Goal: Book appointment/travel/reservation

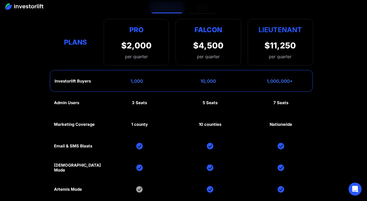
scroll to position [2533, 0]
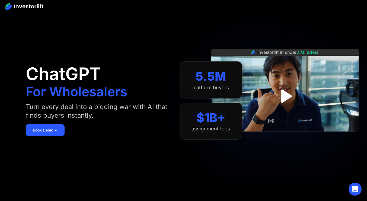
click at [30, 8] on img at bounding box center [24, 6] width 38 height 7
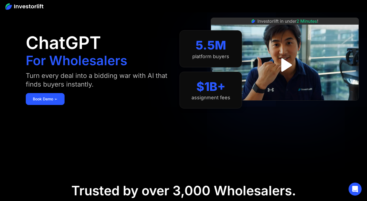
scroll to position [31, 0]
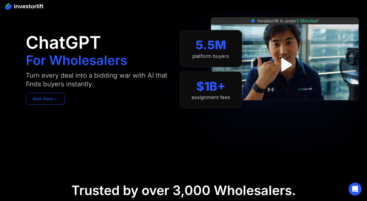
click at [60, 104] on link "Book Demo ➢" at bounding box center [45, 99] width 39 height 12
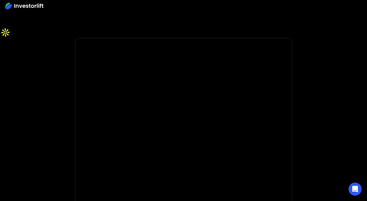
click at [71, 101] on body "**********" at bounding box center [183, 167] width 367 height 335
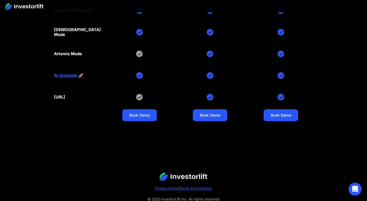
scroll to position [2533, 0]
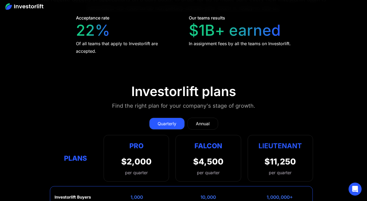
scroll to position [2290, 0]
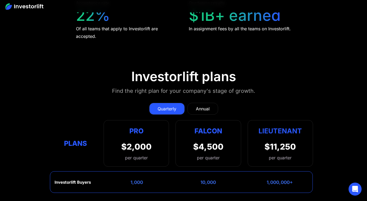
click at [198, 106] on div "Annual" at bounding box center [203, 109] width 14 height 7
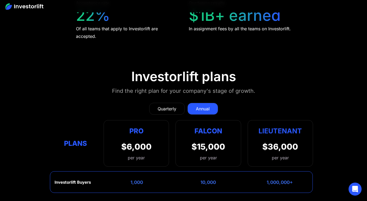
click at [163, 106] on div "Quarterly" at bounding box center [167, 109] width 19 height 7
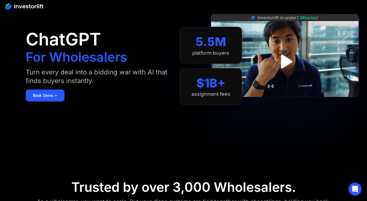
scroll to position [0, 0]
